Goal: Information Seeking & Learning: Find specific fact

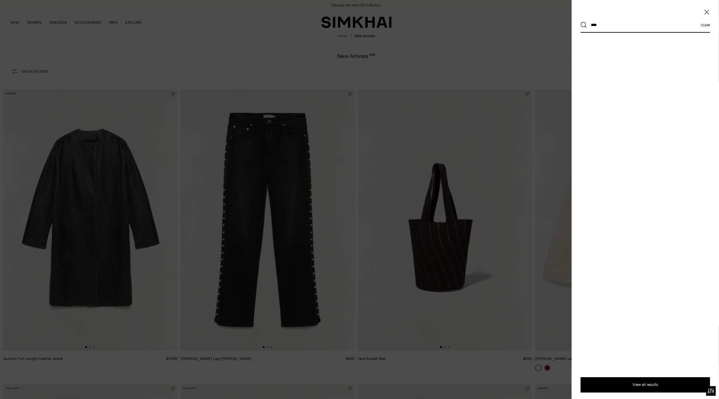
type input "****"
click at [580, 22] on button "Search" at bounding box center [583, 25] width 6 height 6
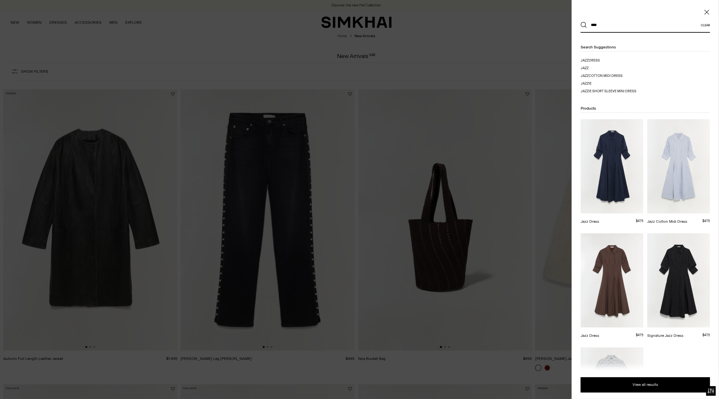
click at [605, 204] on img at bounding box center [611, 166] width 63 height 94
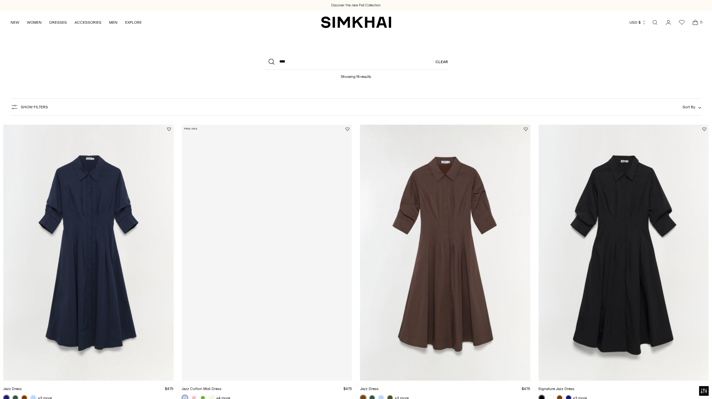
click at [379, 386] on link "Jazz Dress" at bounding box center [369, 388] width 19 height 4
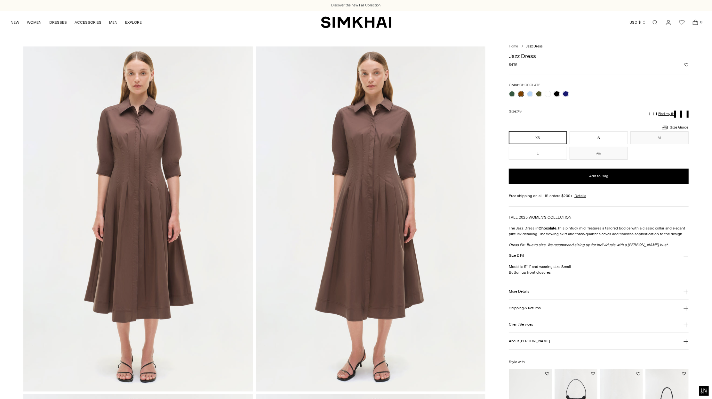
click at [635, 288] on button "More Details" at bounding box center [599, 291] width 180 height 16
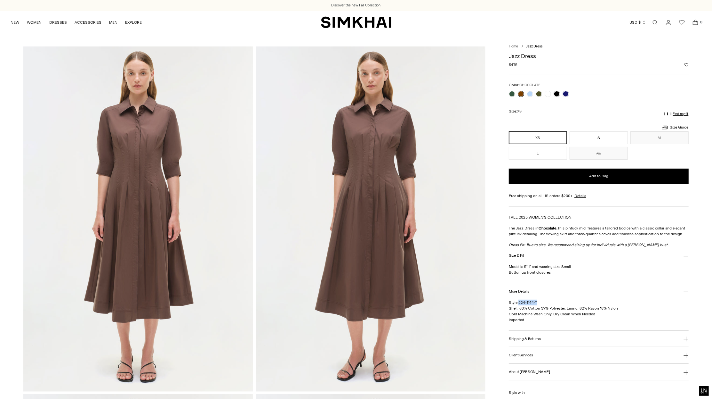
drag, startPoint x: 518, startPoint y: 303, endPoint x: 540, endPoint y: 303, distance: 22.4
click at [540, 303] on p "Style 524-1144-T Shell: 63% Cotton 37% Polyester, Lining: 82% Rayon 18% Nylon C…" at bounding box center [599, 310] width 180 height 23
copy span "524-1144-T"
